Goal: Task Accomplishment & Management: Complete application form

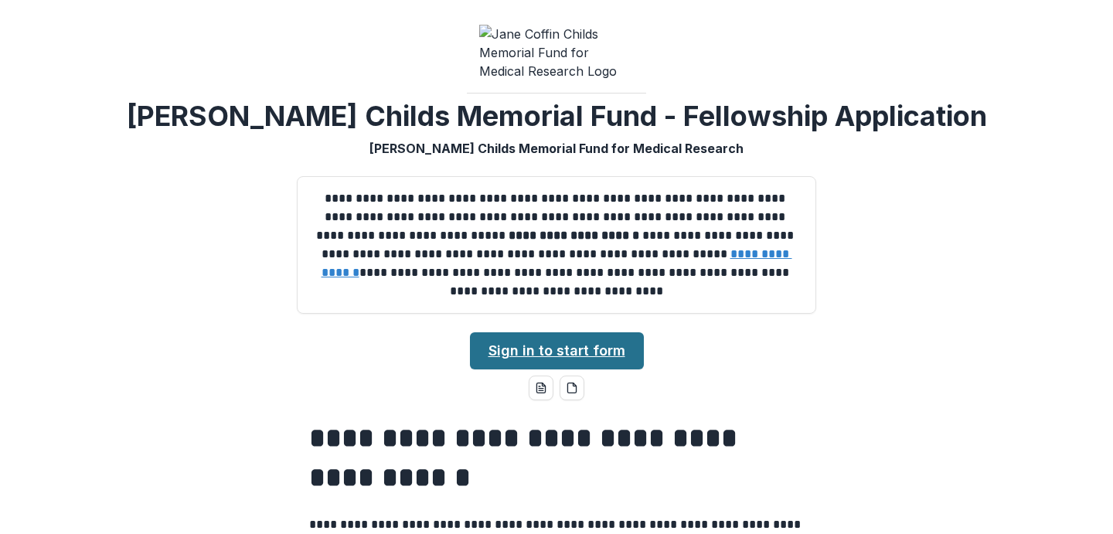
click at [541, 364] on link "Sign in to start form" at bounding box center [557, 350] width 174 height 37
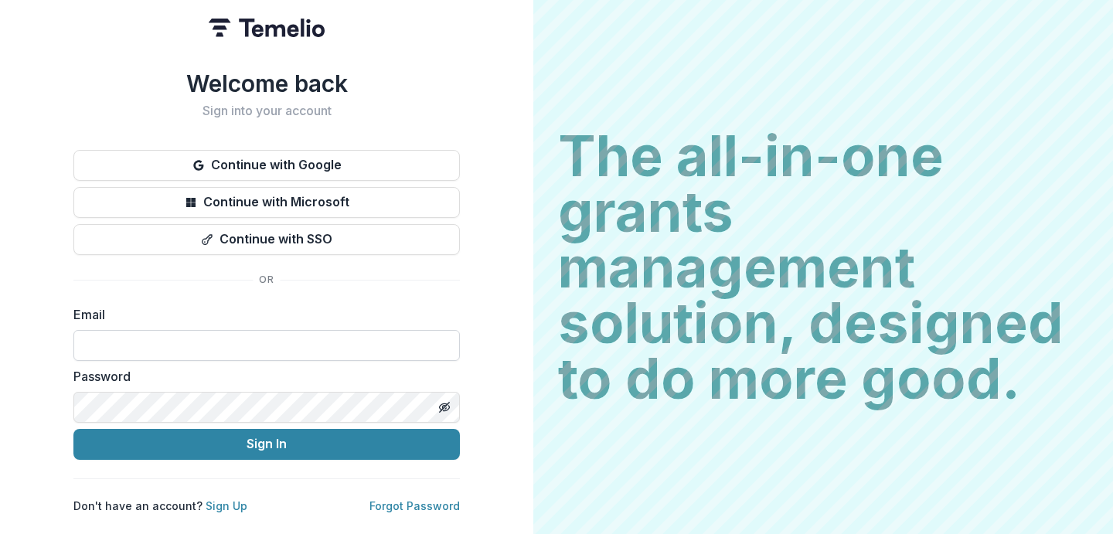
click at [255, 338] on input at bounding box center [266, 345] width 386 height 31
type input "**********"
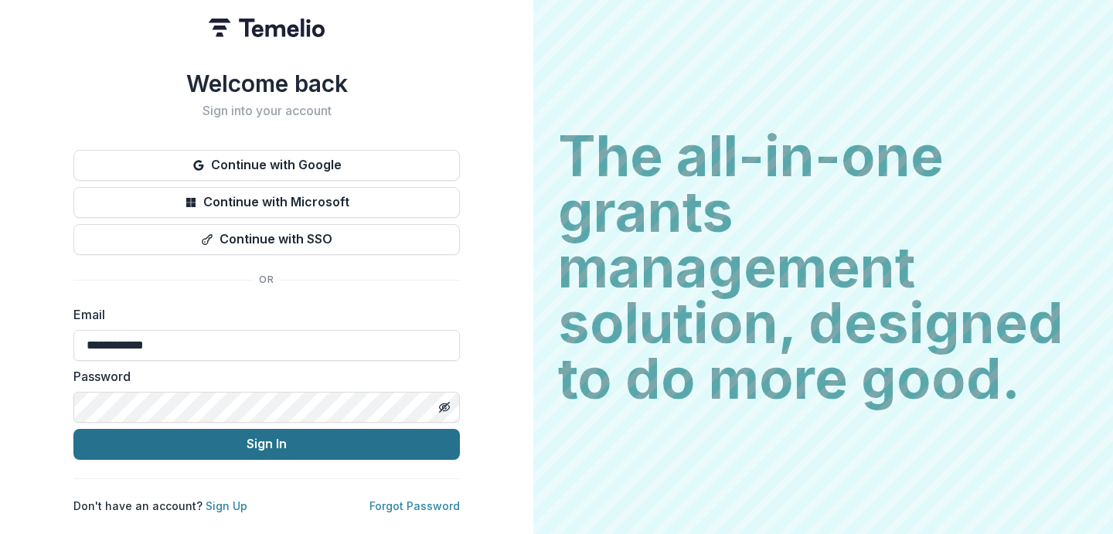
click at [253, 443] on button "Sign In" at bounding box center [266, 444] width 386 height 31
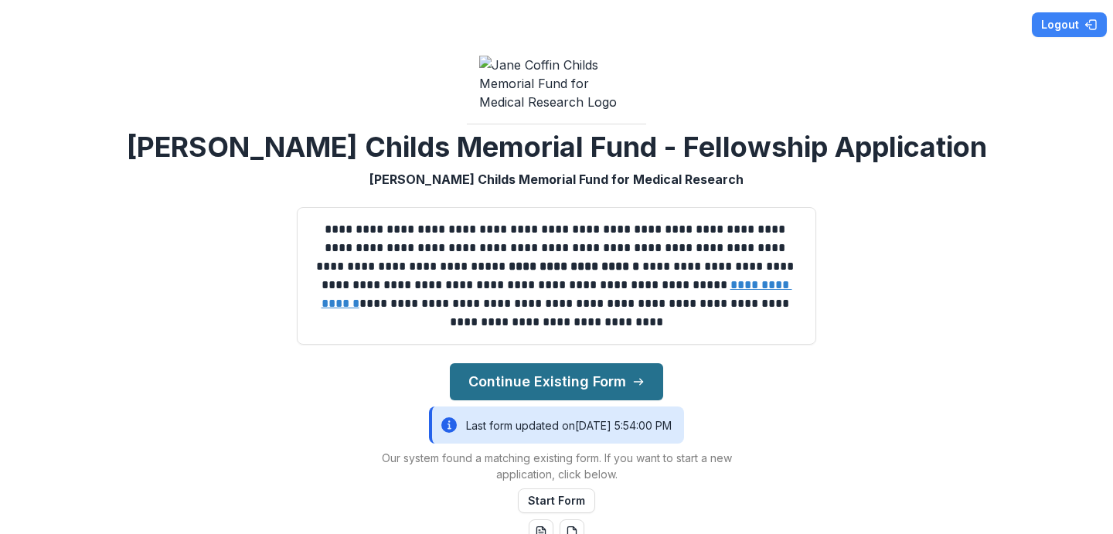
click at [517, 394] on button "Continue Existing Form" at bounding box center [556, 381] width 213 height 37
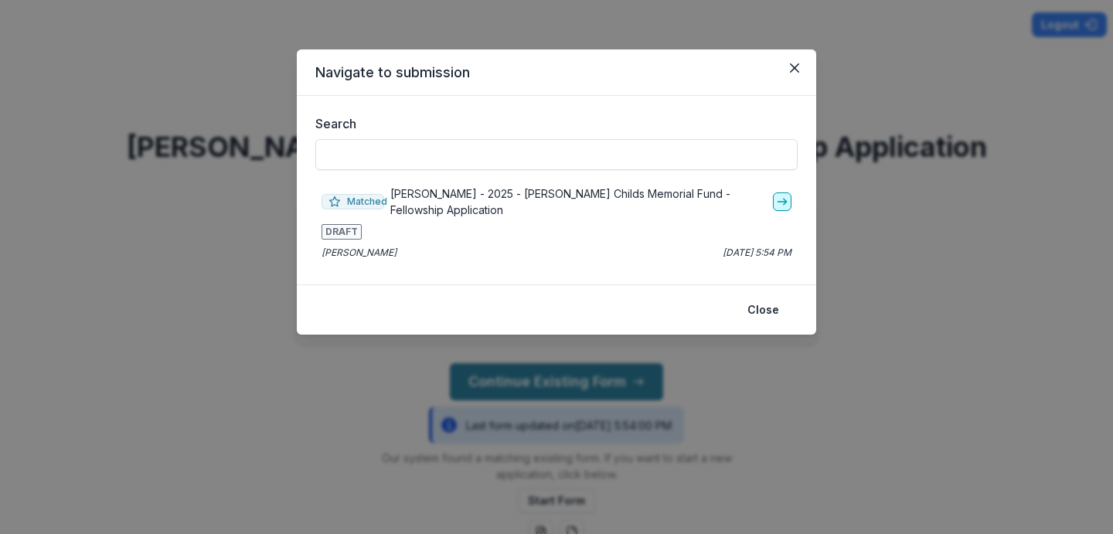
click at [778, 204] on icon "go-to" at bounding box center [782, 202] width 12 height 12
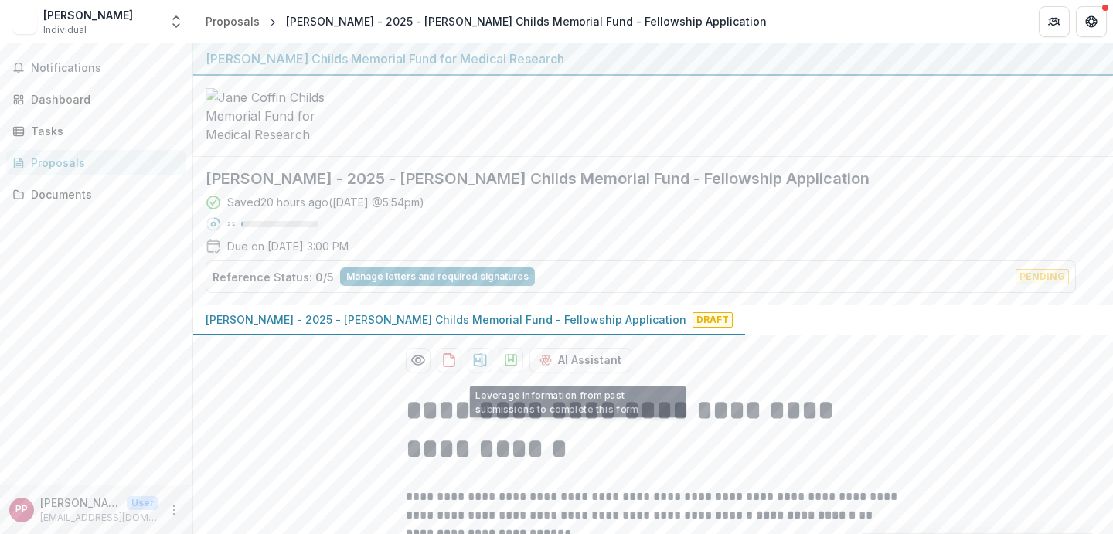
scroll to position [87, 0]
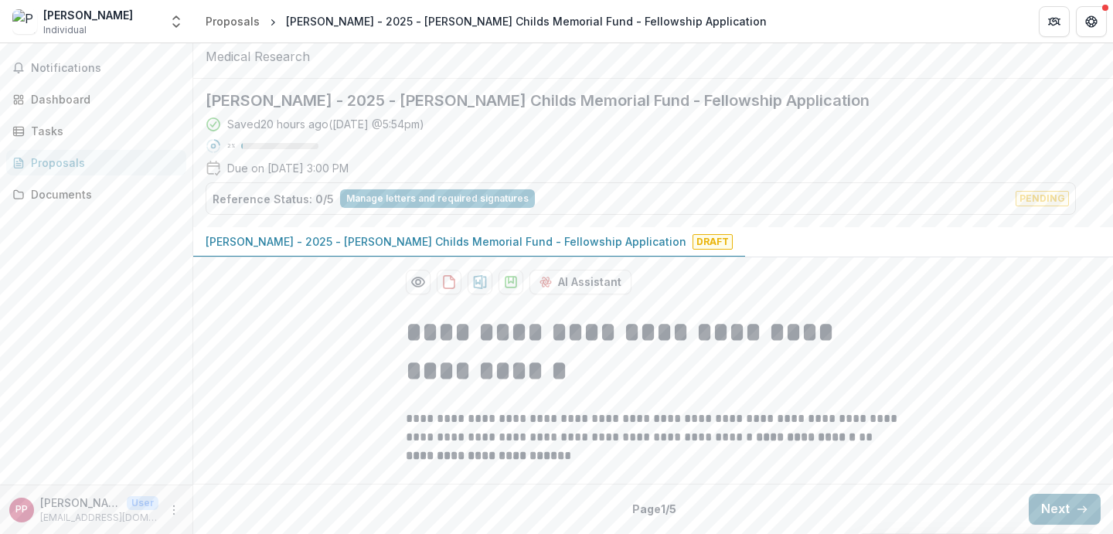
click at [1076, 513] on icon "button" at bounding box center [1082, 509] width 12 height 12
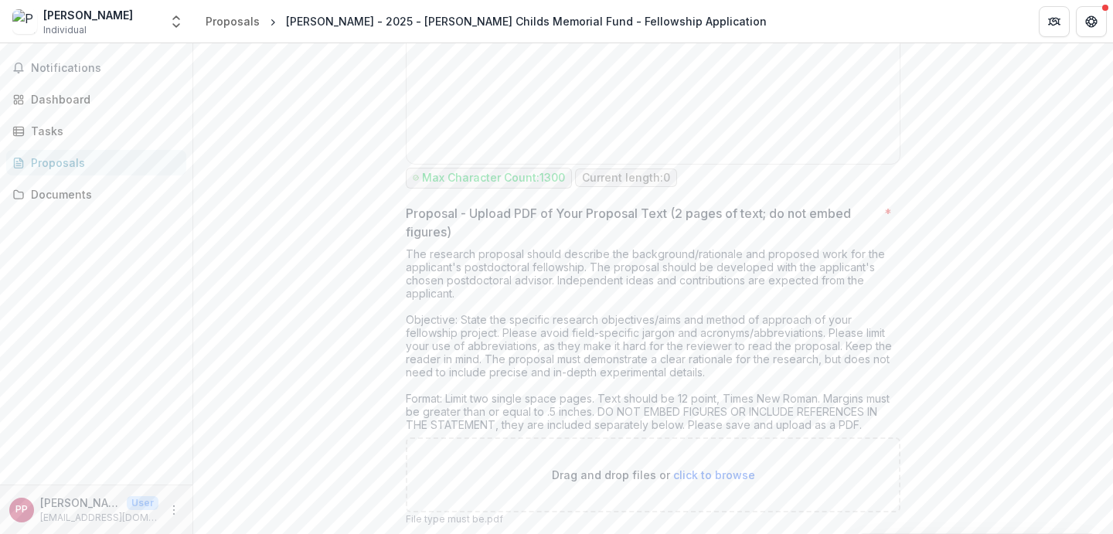
scroll to position [5463, 0]
click at [408, 217] on p "Proposal - Upload PDF of Your Proposal Text (2 pages of text; do not embed figu…" at bounding box center [642, 219] width 472 height 37
drag, startPoint x: 399, startPoint y: 217, endPoint x: 867, endPoint y: 434, distance: 515.9
copy div "Proposal - Upload PDF of Your Proposal Text (2 pages of text; do not embed figu…"
